Goal: Check status: Check status

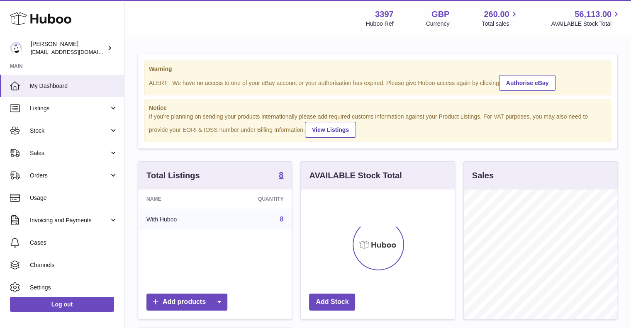
scroll to position [130, 154]
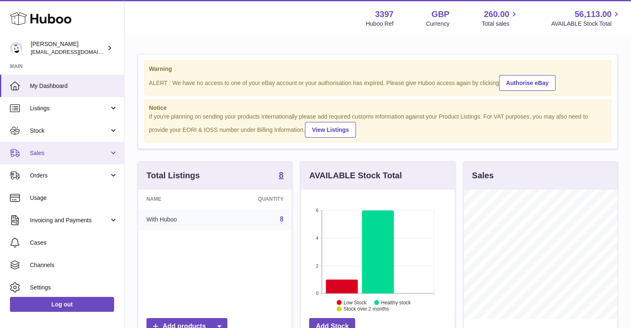
click at [100, 147] on link "Sales" at bounding box center [62, 153] width 124 height 22
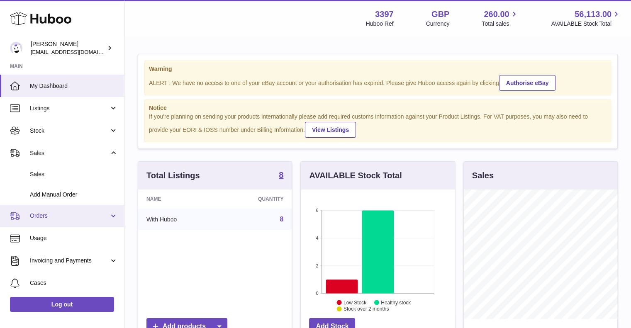
click at [82, 214] on span "Orders" at bounding box center [69, 216] width 79 height 8
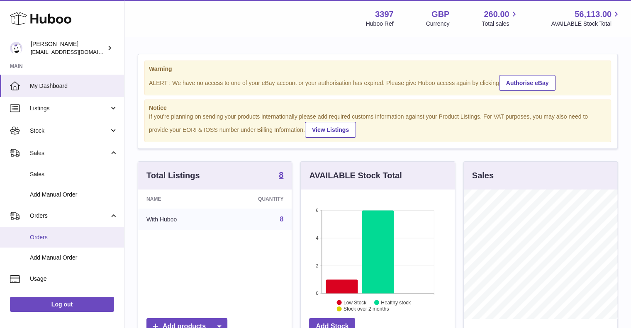
click at [78, 232] on link "Orders" at bounding box center [62, 237] width 124 height 20
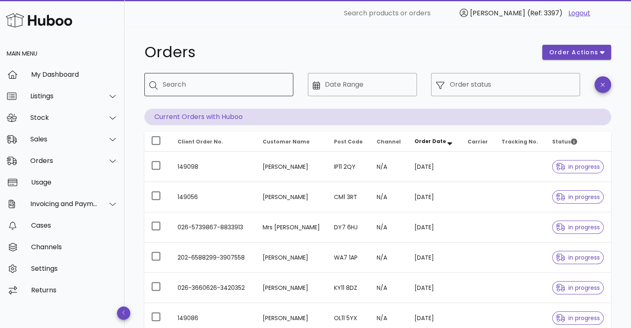
click at [249, 85] on input "Search" at bounding box center [225, 84] width 124 height 13
paste input "**********"
type input "**********"
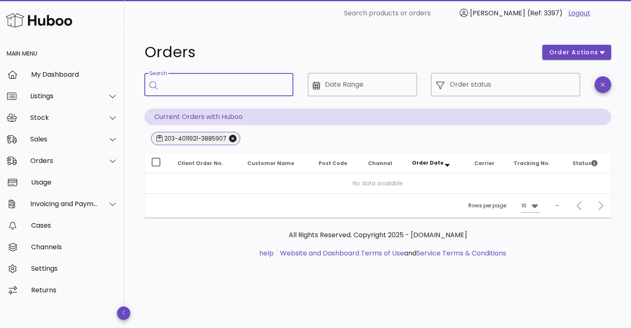
click at [231, 134] on span "203-4011921-3885907" at bounding box center [195, 138] width 78 height 12
click at [90, 136] on div "Sales" at bounding box center [64, 139] width 68 height 8
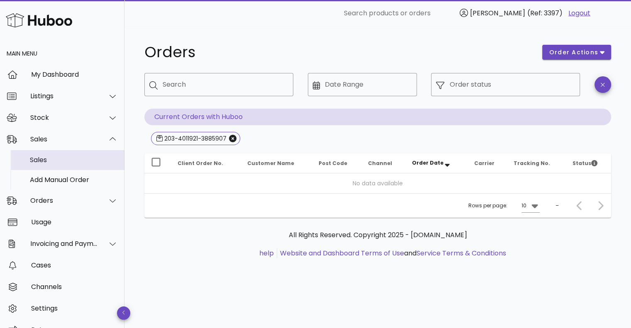
click at [70, 161] on div "Sales" at bounding box center [74, 160] width 88 height 8
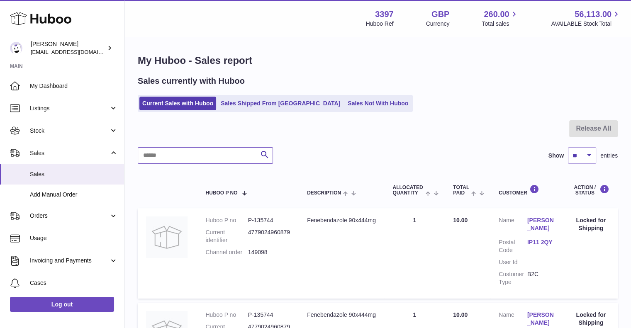
click at [209, 157] on input "text" at bounding box center [205, 155] width 135 height 17
paste input "**********"
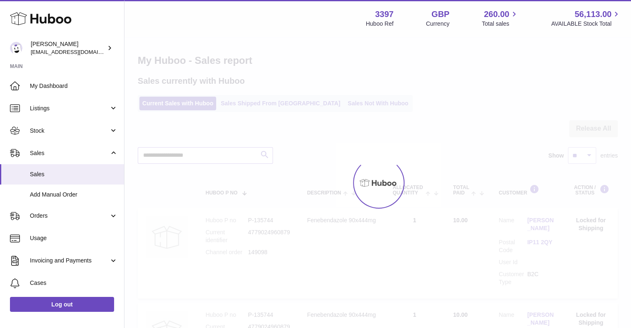
type input "**********"
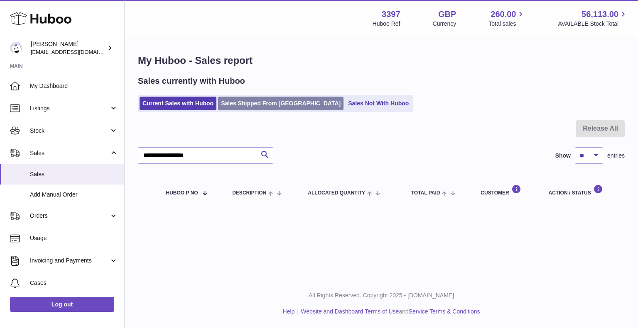
click at [276, 106] on link "Sales Shipped From Huboo" at bounding box center [280, 104] width 125 height 14
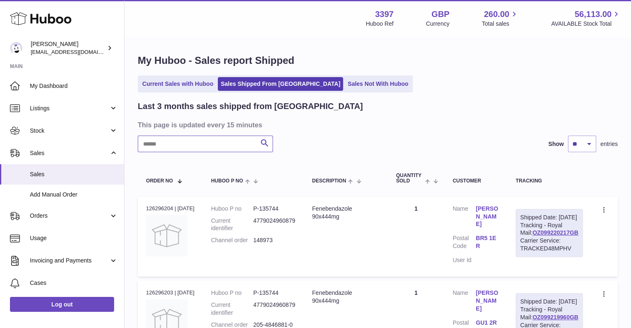
click at [224, 146] on input "text" at bounding box center [205, 144] width 135 height 17
paste input "**********"
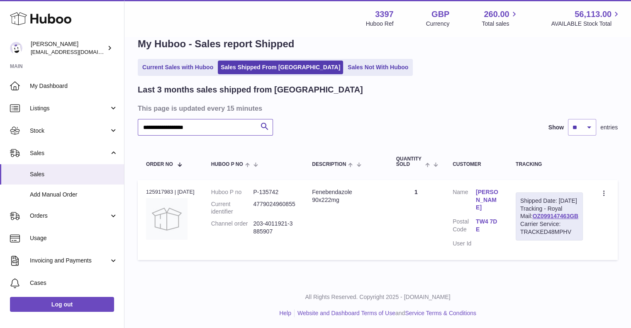
scroll to position [26, 0]
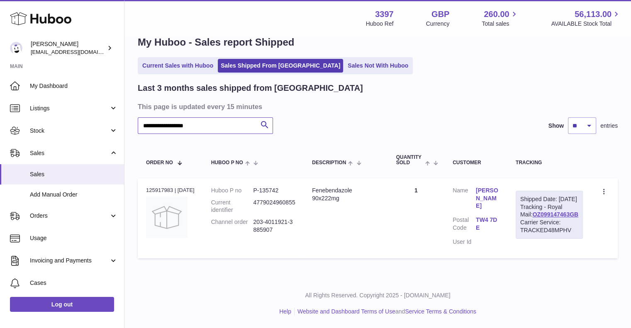
type input "**********"
click at [262, 187] on dd "P-135742" at bounding box center [274, 191] width 42 height 8
click at [272, 199] on dd "4779024960855" at bounding box center [274, 207] width 42 height 16
click at [372, 187] on div "Fenebendazole 90x222mg" at bounding box center [345, 195] width 67 height 16
click at [487, 187] on link "[PERSON_NAME]" at bounding box center [487, 199] width 23 height 24
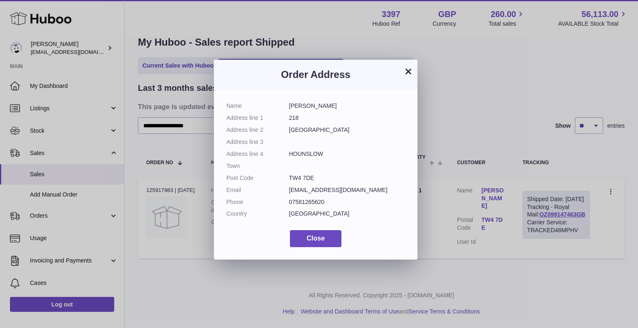
click at [407, 71] on button "×" at bounding box center [408, 71] width 10 height 10
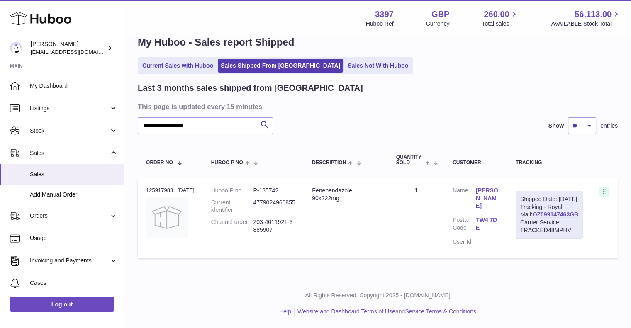
click at [600, 188] on icon at bounding box center [605, 192] width 10 height 8
click at [574, 222] on li "Duplicate Order" at bounding box center [568, 228] width 83 height 18
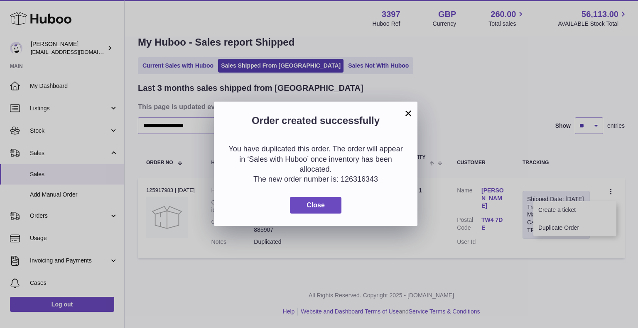
drag, startPoint x: 377, startPoint y: 179, endPoint x: 340, endPoint y: 179, distance: 36.5
click at [340, 179] on p "The new order number is: 126316343" at bounding box center [315, 179] width 179 height 10
copy p "126316343"
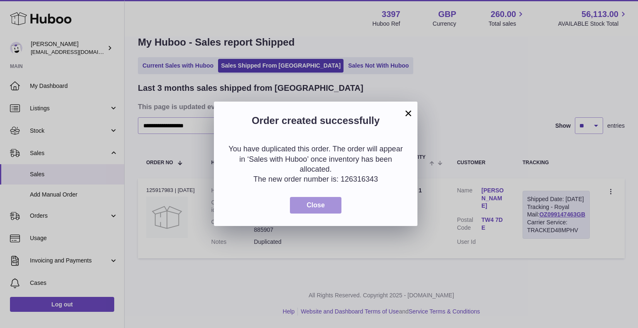
click at [323, 201] on button "Close" at bounding box center [315, 205] width 51 height 17
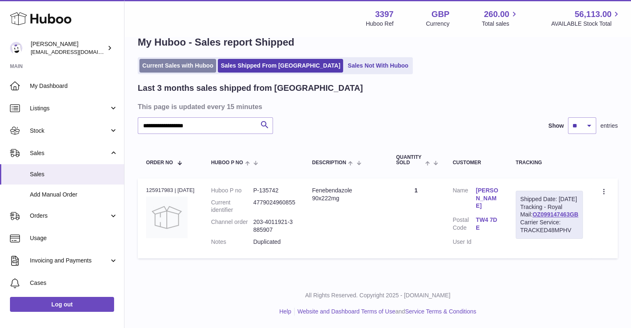
click at [196, 59] on link "Current Sales with Huboo" at bounding box center [177, 66] width 77 height 14
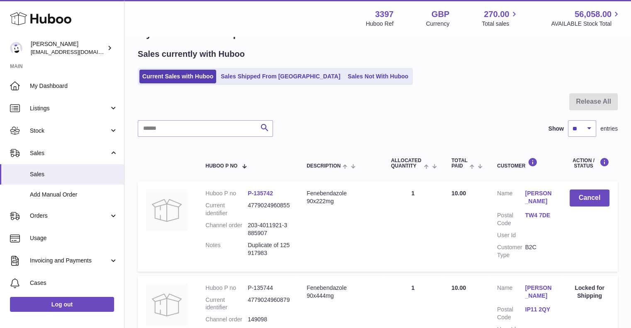
scroll to position [42, 0]
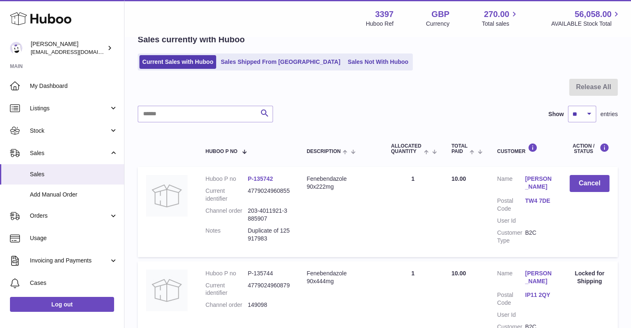
drag, startPoint x: 281, startPoint y: 229, endPoint x: 296, endPoint y: 237, distance: 17.8
click at [296, 237] on td "Huboo P no P-135742 Current identifier 4779024960855 Channel order 203-4011921-…" at bounding box center [247, 212] width 101 height 90
click at [267, 178] on link "P-135742" at bounding box center [260, 179] width 25 height 7
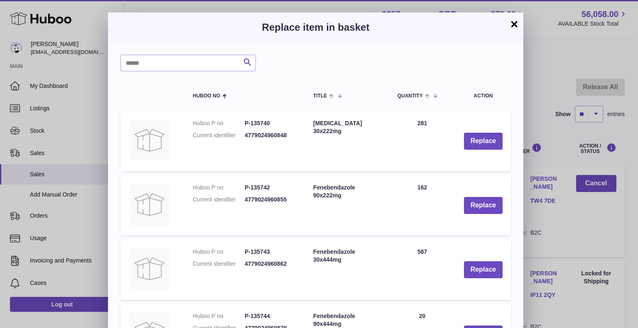
click at [516, 27] on button "×" at bounding box center [514, 24] width 10 height 10
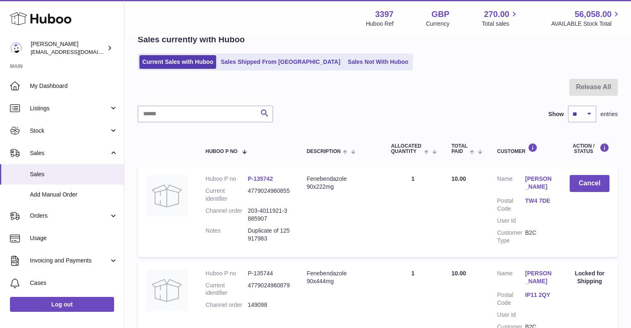
click at [258, 177] on link "P-135742" at bounding box center [260, 179] width 25 height 7
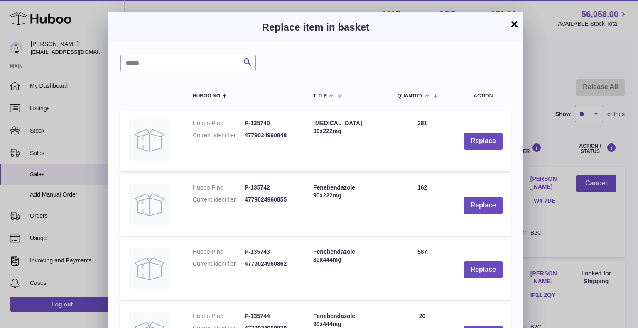
click at [512, 24] on button "×" at bounding box center [514, 24] width 10 height 10
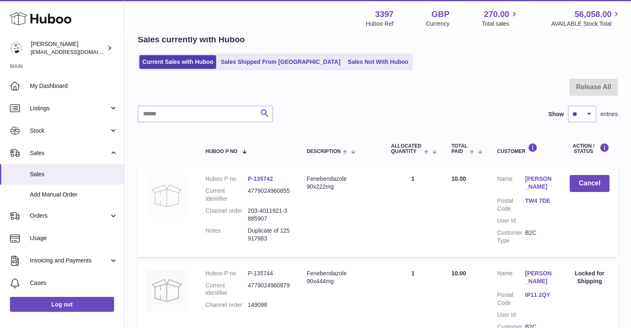
click at [175, 188] on img at bounding box center [167, 196] width 42 height 42
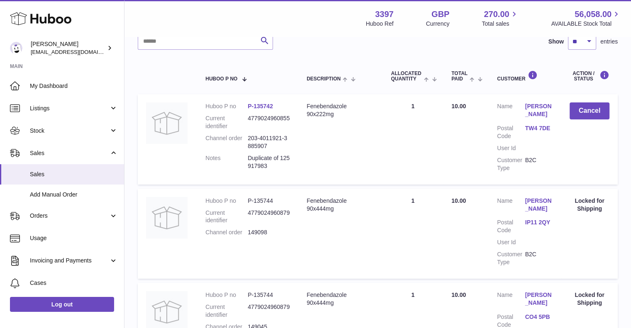
scroll to position [125, 0]
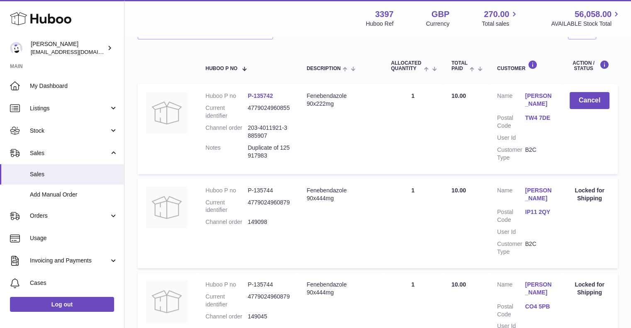
click at [380, 125] on td "Description Fenebendazole 90x222mg" at bounding box center [340, 129] width 84 height 90
click at [275, 112] on dd "4779024960855" at bounding box center [269, 112] width 42 height 16
click at [269, 110] on dd "4779024960855" at bounding box center [269, 112] width 42 height 16
drag, startPoint x: 250, startPoint y: 124, endPoint x: 262, endPoint y: 139, distance: 19.2
click at [262, 139] on dd "203-4011921-3885907" at bounding box center [269, 132] width 42 height 16
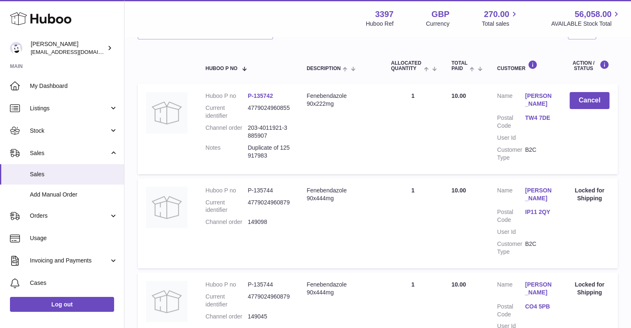
click at [271, 136] on dd "203-4011921-3885907" at bounding box center [269, 132] width 42 height 16
drag, startPoint x: 271, startPoint y: 136, endPoint x: 248, endPoint y: 133, distance: 22.6
click at [249, 135] on dd "203-4011921-3885907" at bounding box center [269, 132] width 42 height 16
click at [247, 129] on dt "Channel order" at bounding box center [226, 132] width 42 height 16
drag, startPoint x: 246, startPoint y: 125, endPoint x: 272, endPoint y: 137, distance: 28.5
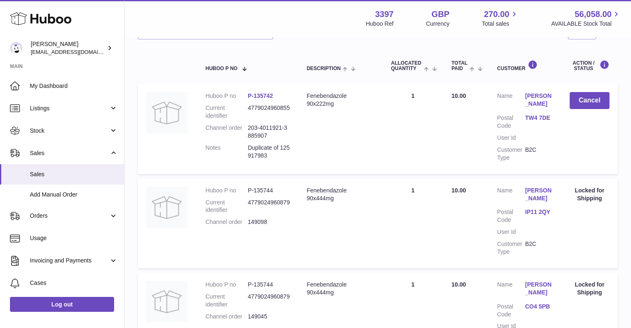
click at [272, 137] on dl "Huboo P no P-135742 Current identifier 4779024960855 Channel order 203-4011921-…" at bounding box center [247, 127] width 85 height 71
click at [272, 137] on dd "203-4011921-3885907" at bounding box center [269, 132] width 42 height 16
drag, startPoint x: 284, startPoint y: 147, endPoint x: 291, endPoint y: 156, distance: 11.6
click at [291, 156] on td "Huboo P no P-135742 Current identifier 4779024960855 Channel order 203-4011921-…" at bounding box center [247, 129] width 101 height 90
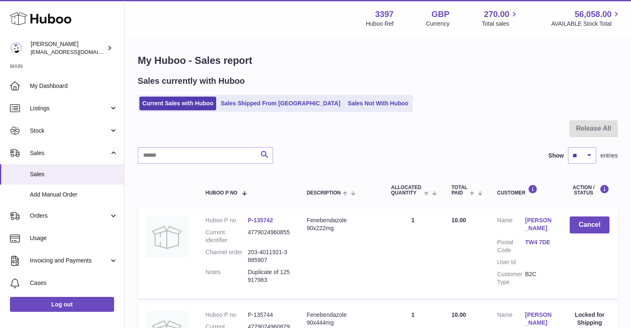
scroll to position [83, 0]
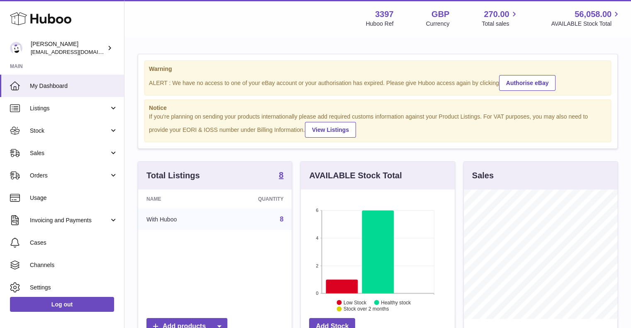
scroll to position [130, 154]
click at [63, 161] on link "Sales" at bounding box center [62, 153] width 124 height 22
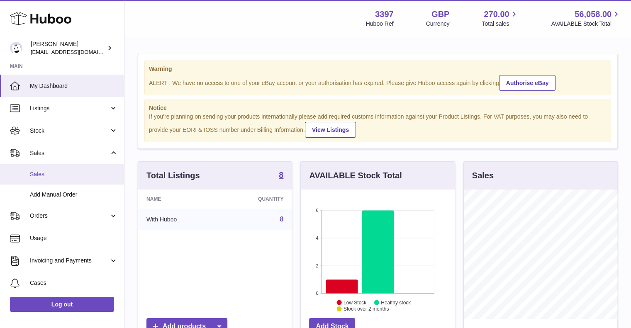
click at [63, 181] on link "Sales" at bounding box center [62, 174] width 124 height 20
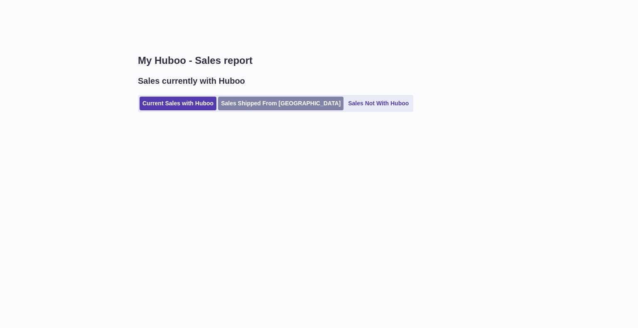
click at [277, 98] on link "Sales Shipped From [GEOGRAPHIC_DATA]" at bounding box center [280, 104] width 125 height 14
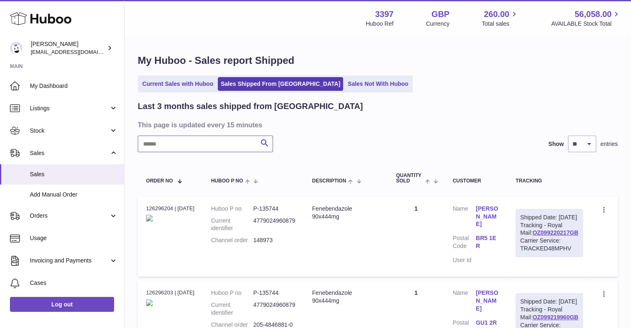
click at [194, 149] on input "text" at bounding box center [205, 144] width 135 height 17
paste input "**********"
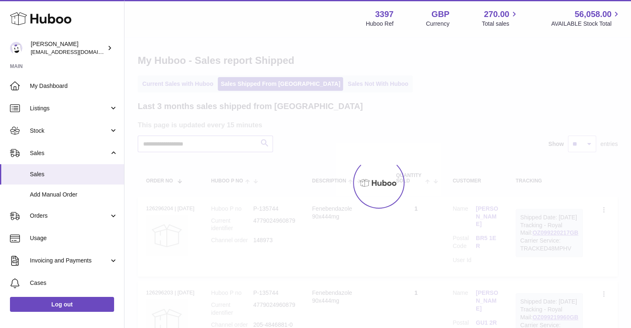
type input "**********"
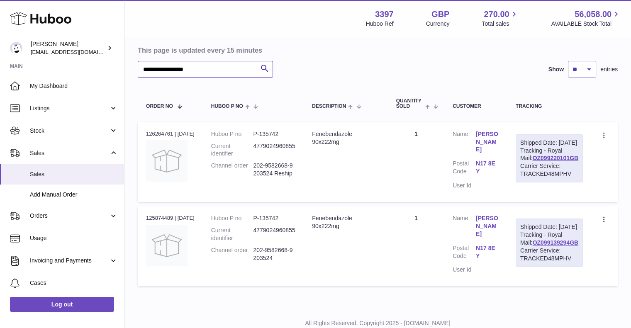
scroll to position [119, 0]
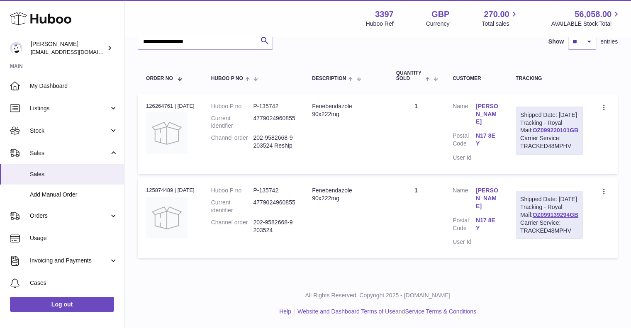
click at [567, 132] on link "OZ099220101GB" at bounding box center [556, 130] width 46 height 7
